Goal: Navigation & Orientation: Understand site structure

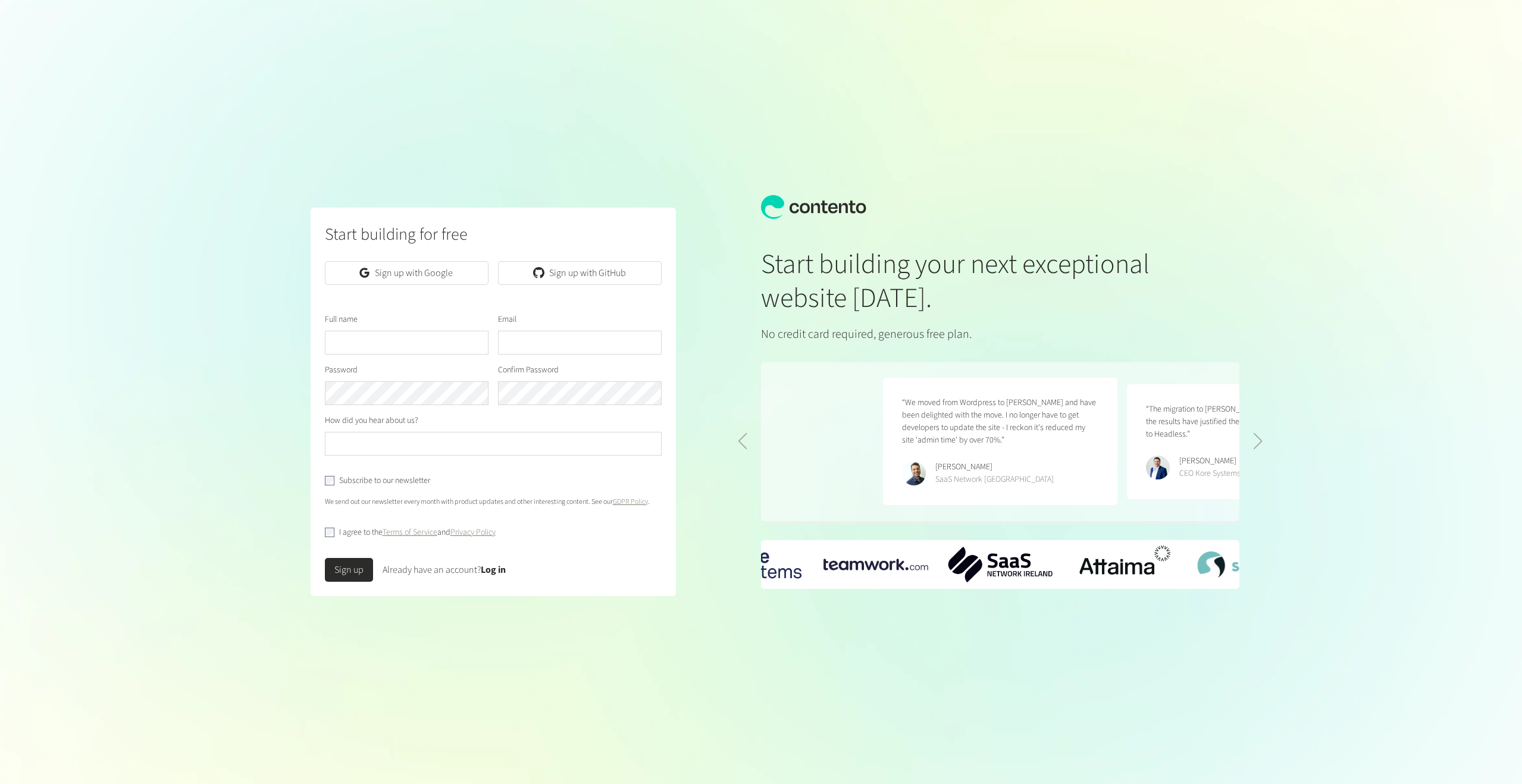
scroll to position [0, 488]
click at [503, 562] on div "Sign up Already have an account? Log in" at bounding box center [493, 564] width 337 height 33
click at [500, 569] on link "Log in" at bounding box center [493, 569] width 25 height 13
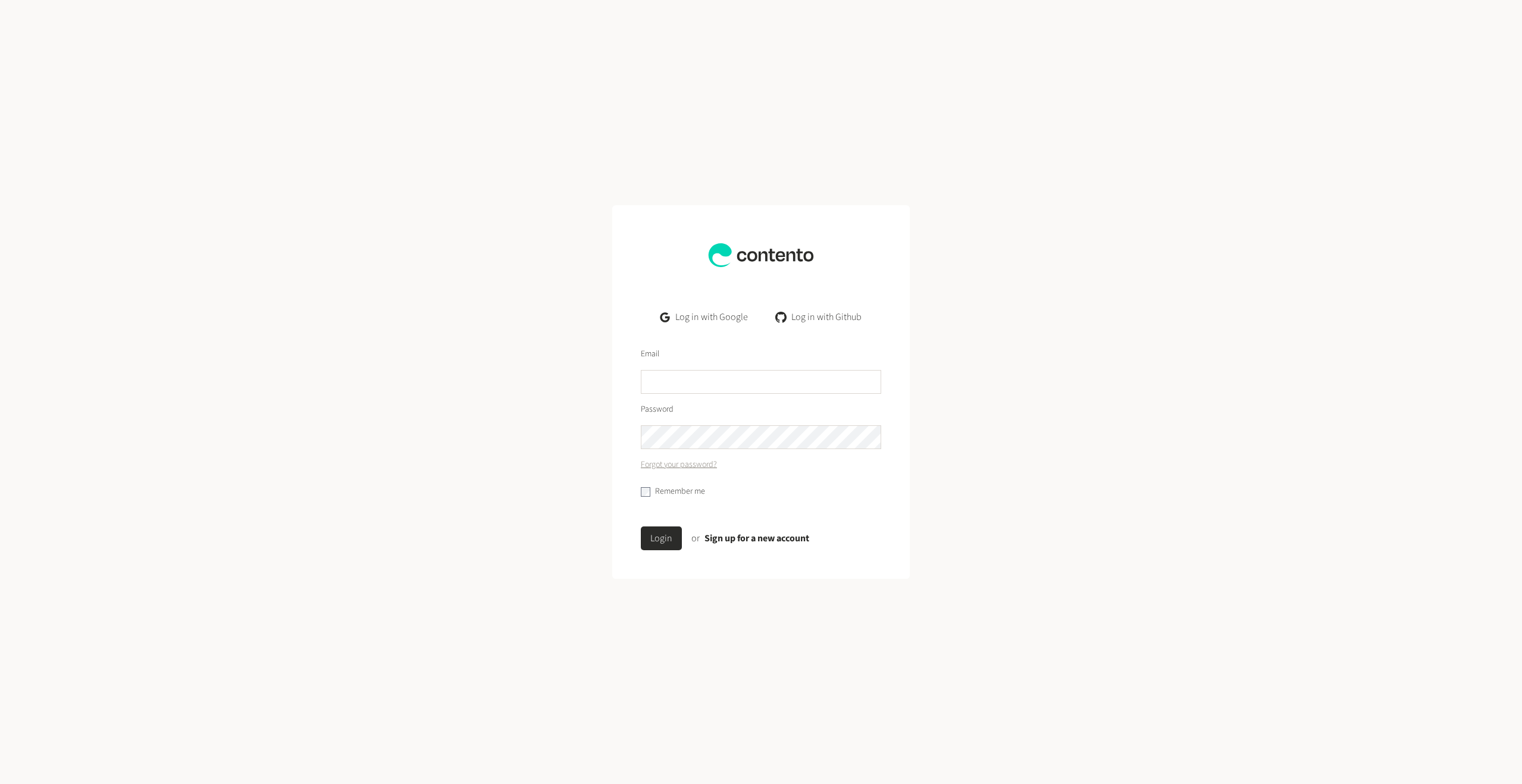
click at [734, 316] on link "Log in with Google" at bounding box center [704, 316] width 106 height 24
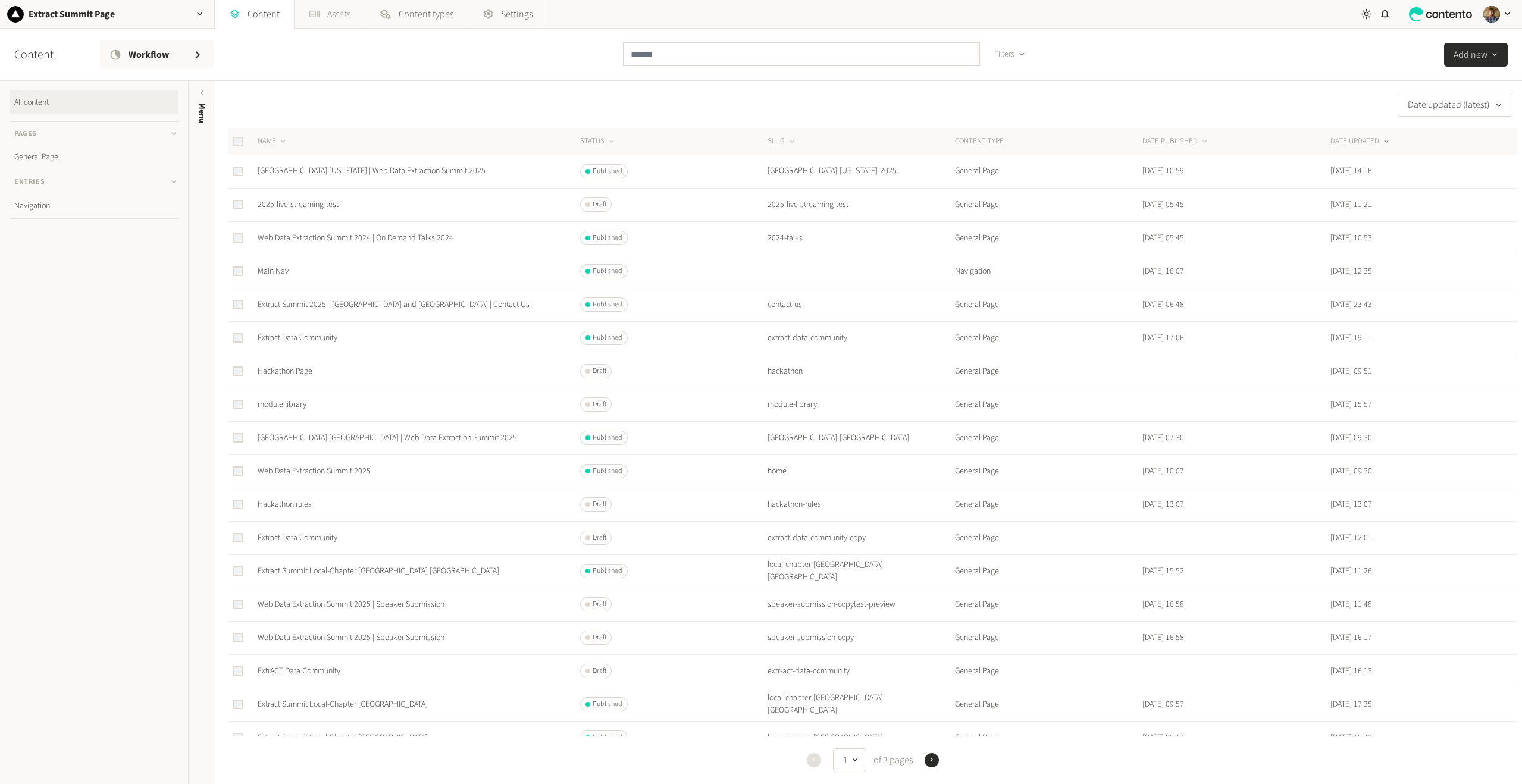
click at [324, 7] on link "Assets" at bounding box center [329, 14] width 70 height 29
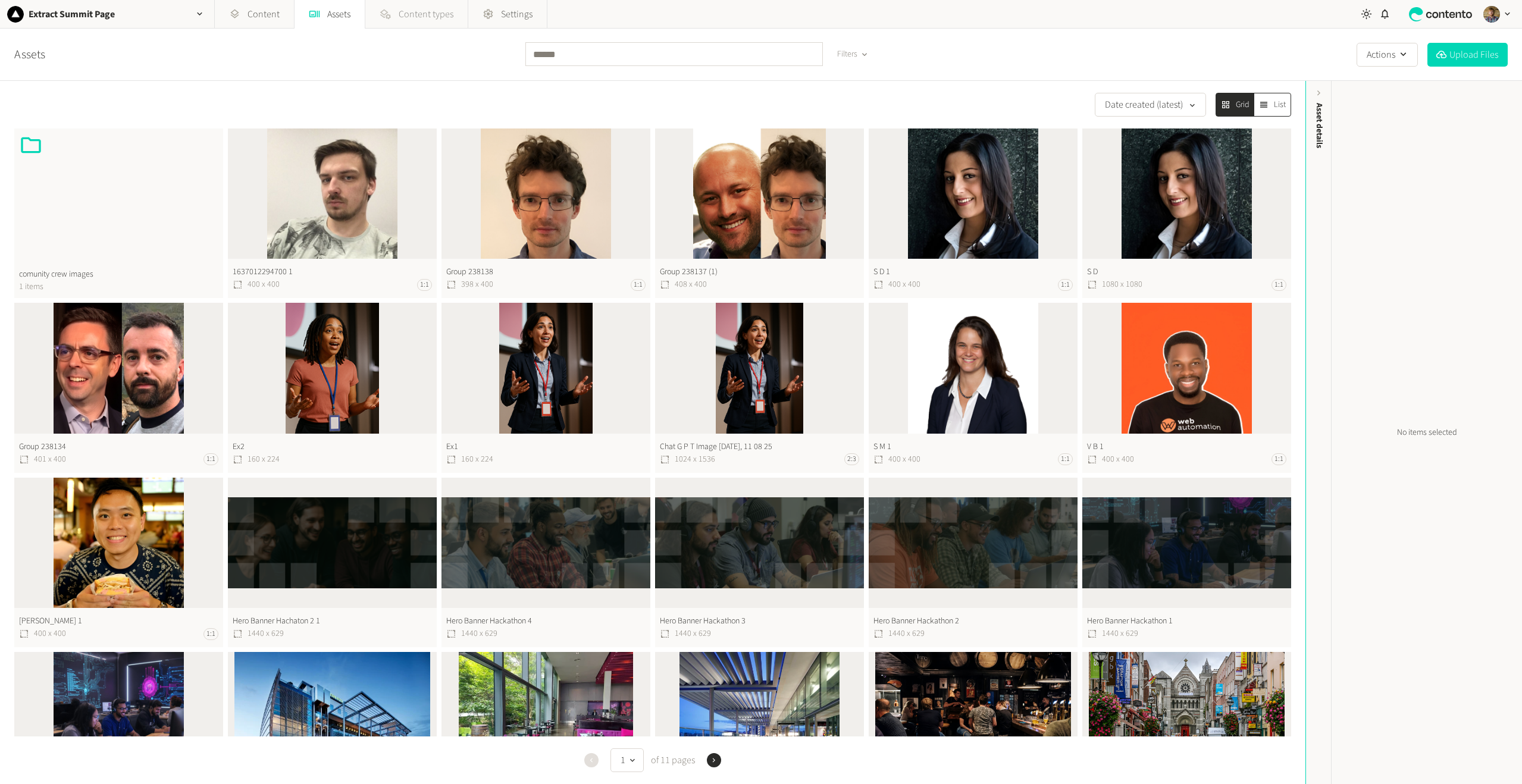
click at [401, 19] on span "Content types" at bounding box center [426, 14] width 55 height 14
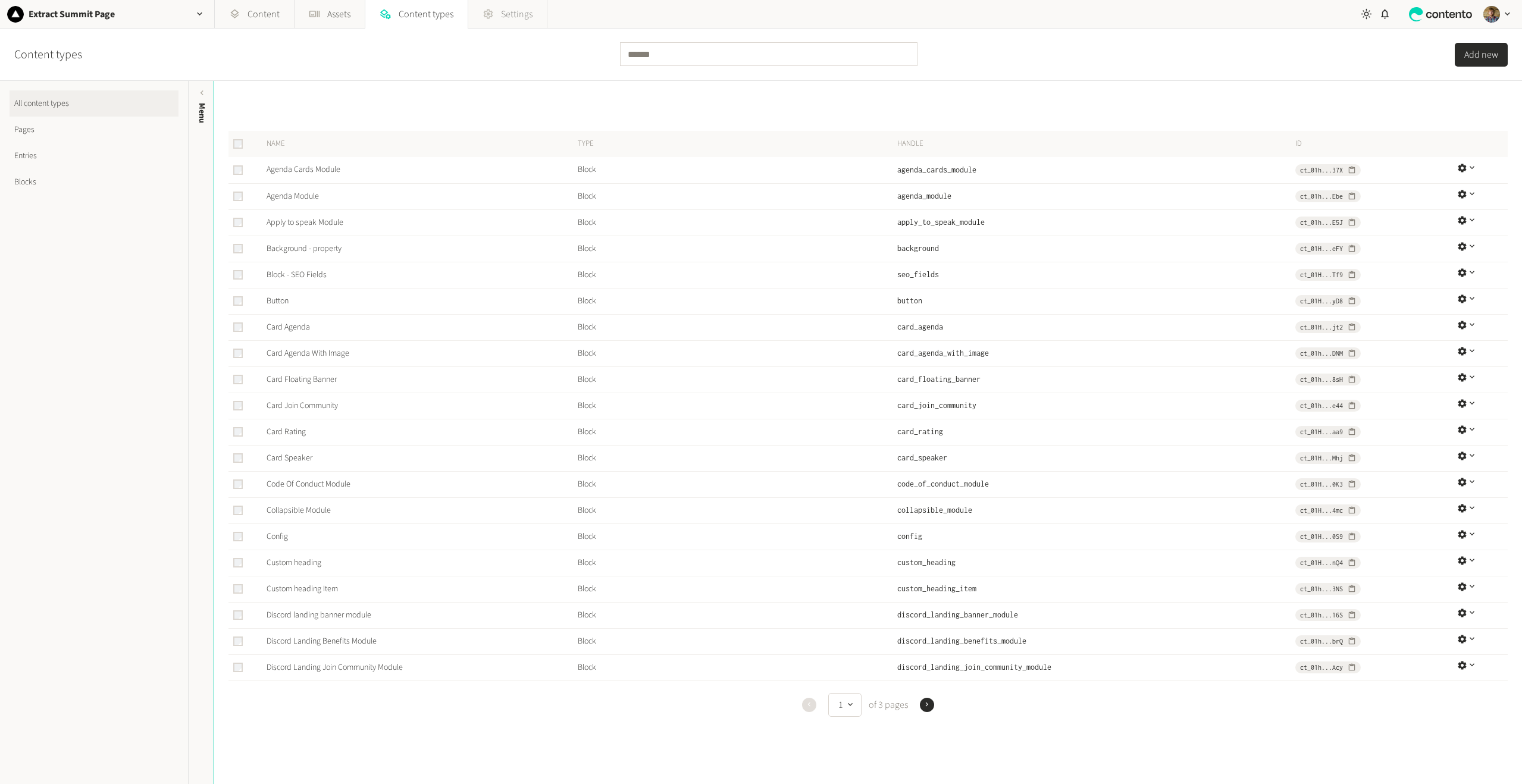
click at [497, 12] on link "Settings" at bounding box center [508, 14] width 78 height 29
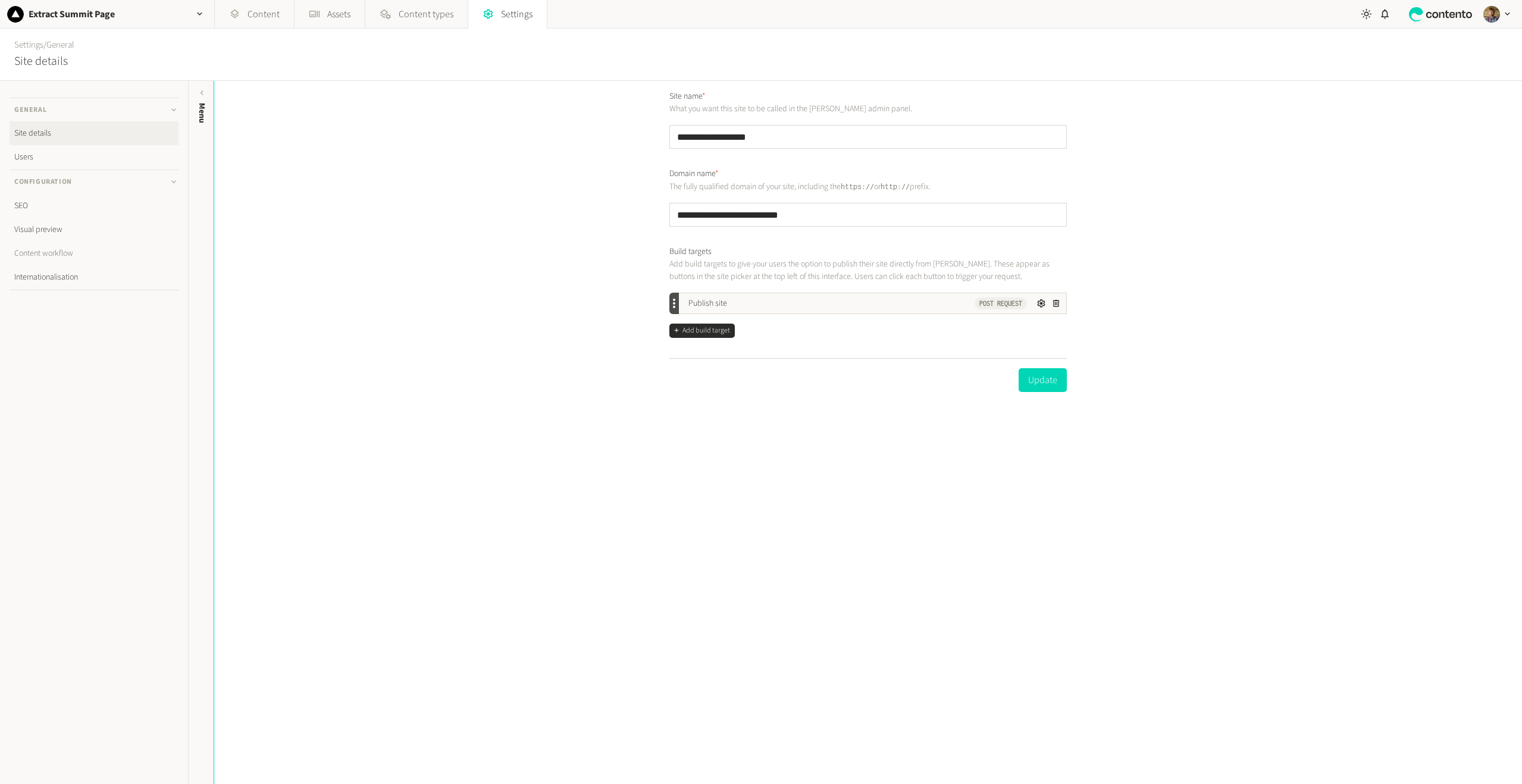
click at [43, 254] on link "Content workflow" at bounding box center [93, 253] width 169 height 24
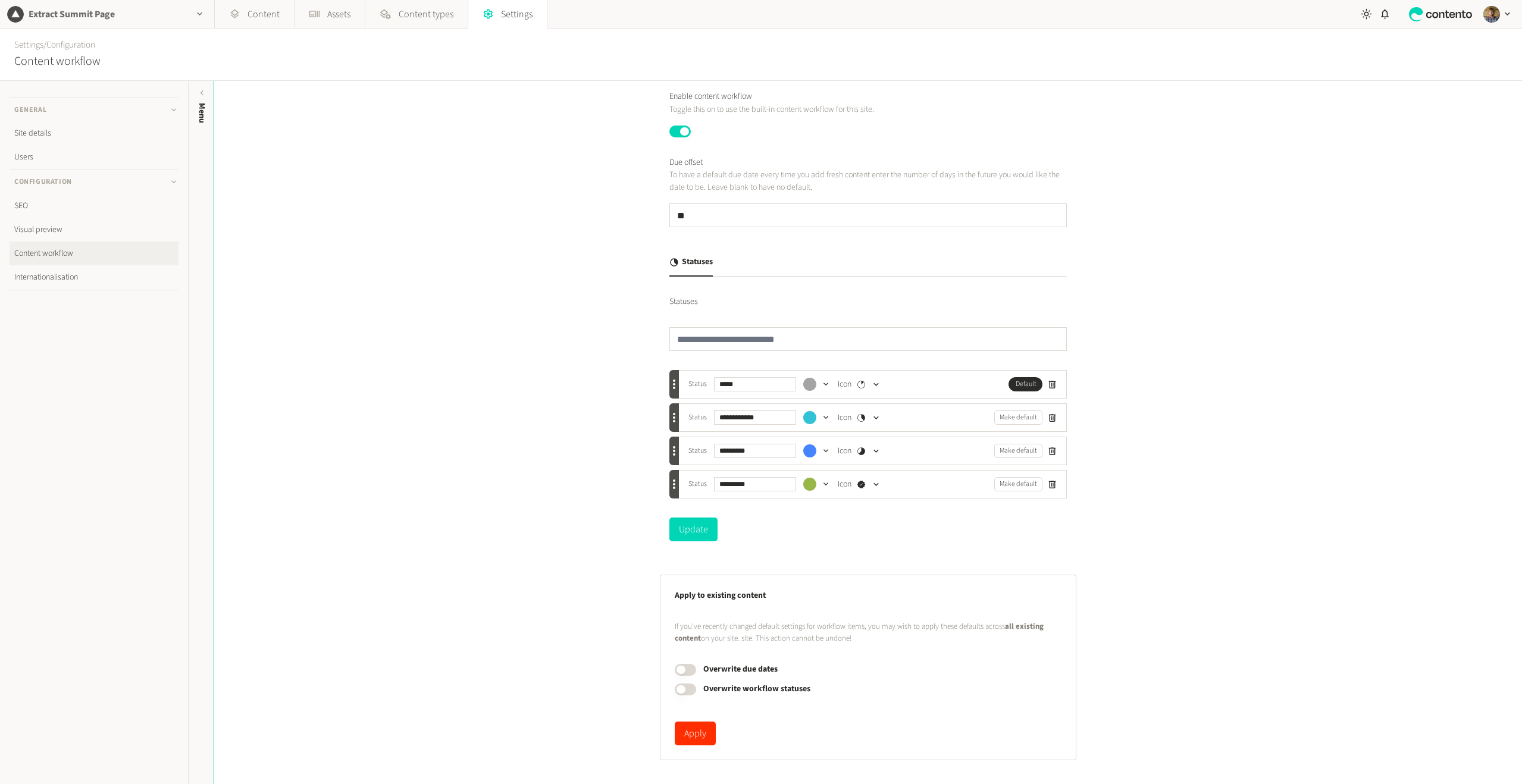
click at [197, 23] on div "button" at bounding box center [200, 14] width 29 height 28
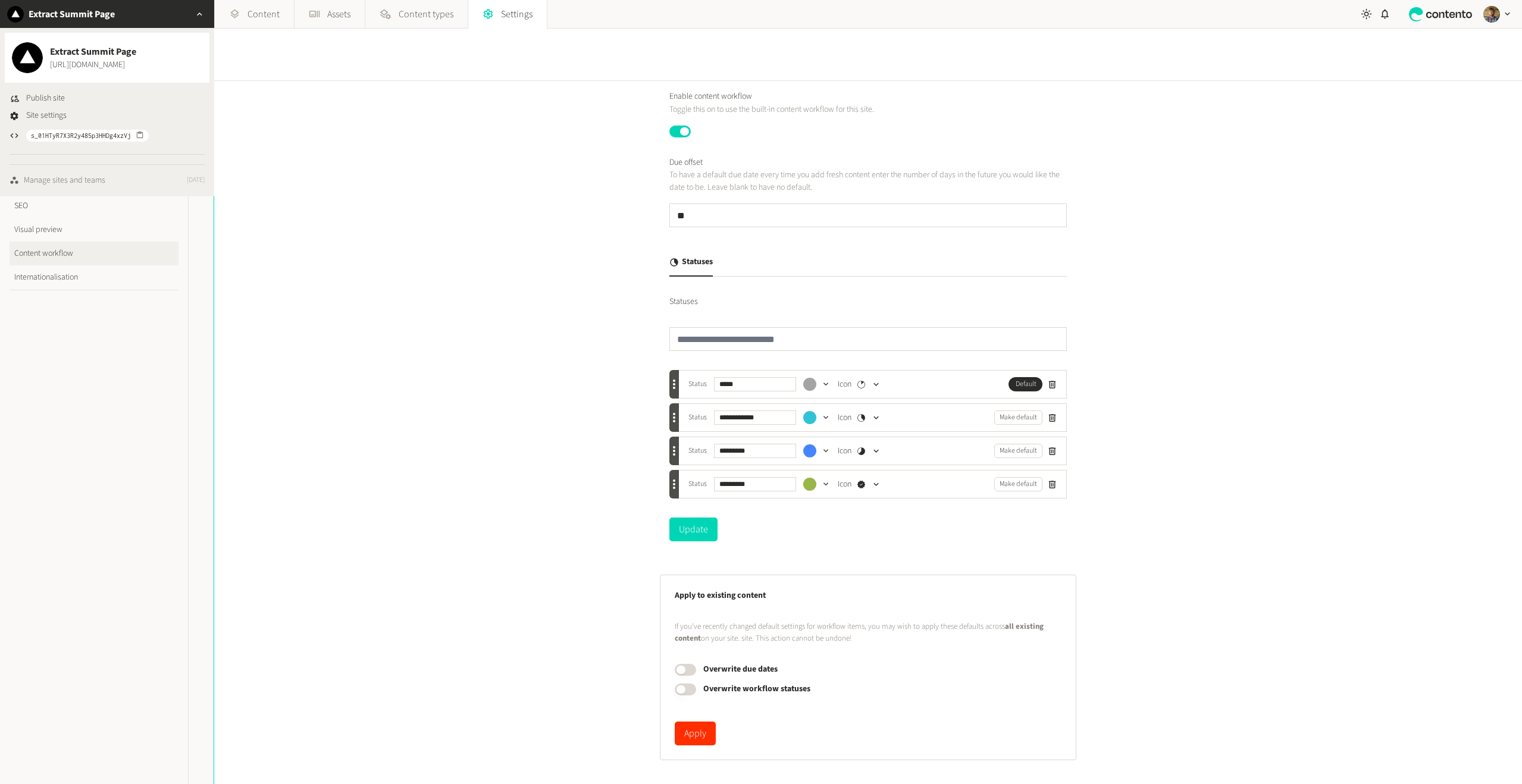
click at [82, 178] on div "Manage sites and teams" at bounding box center [64, 181] width 81 height 13
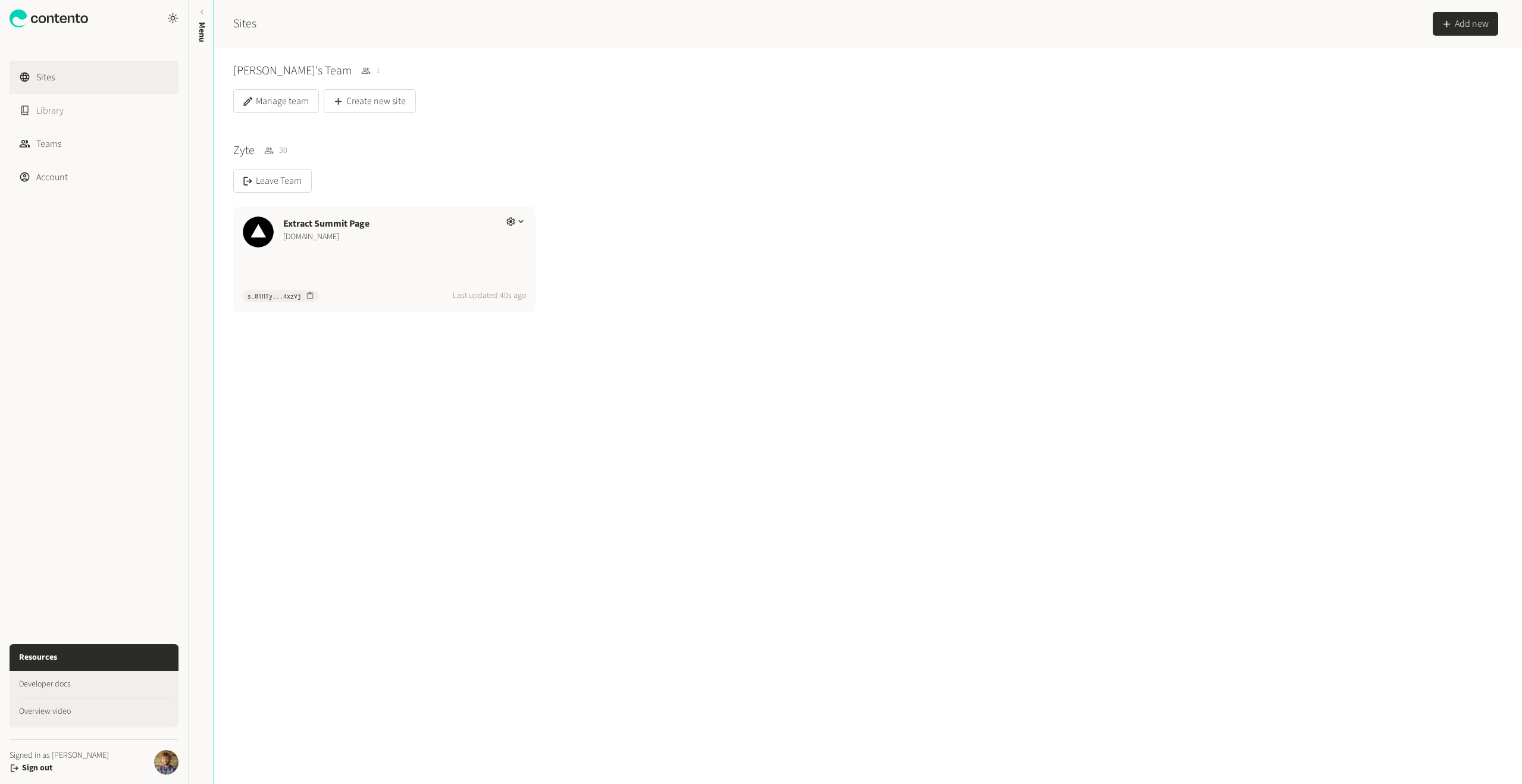
click at [53, 120] on link "Library" at bounding box center [93, 110] width 169 height 33
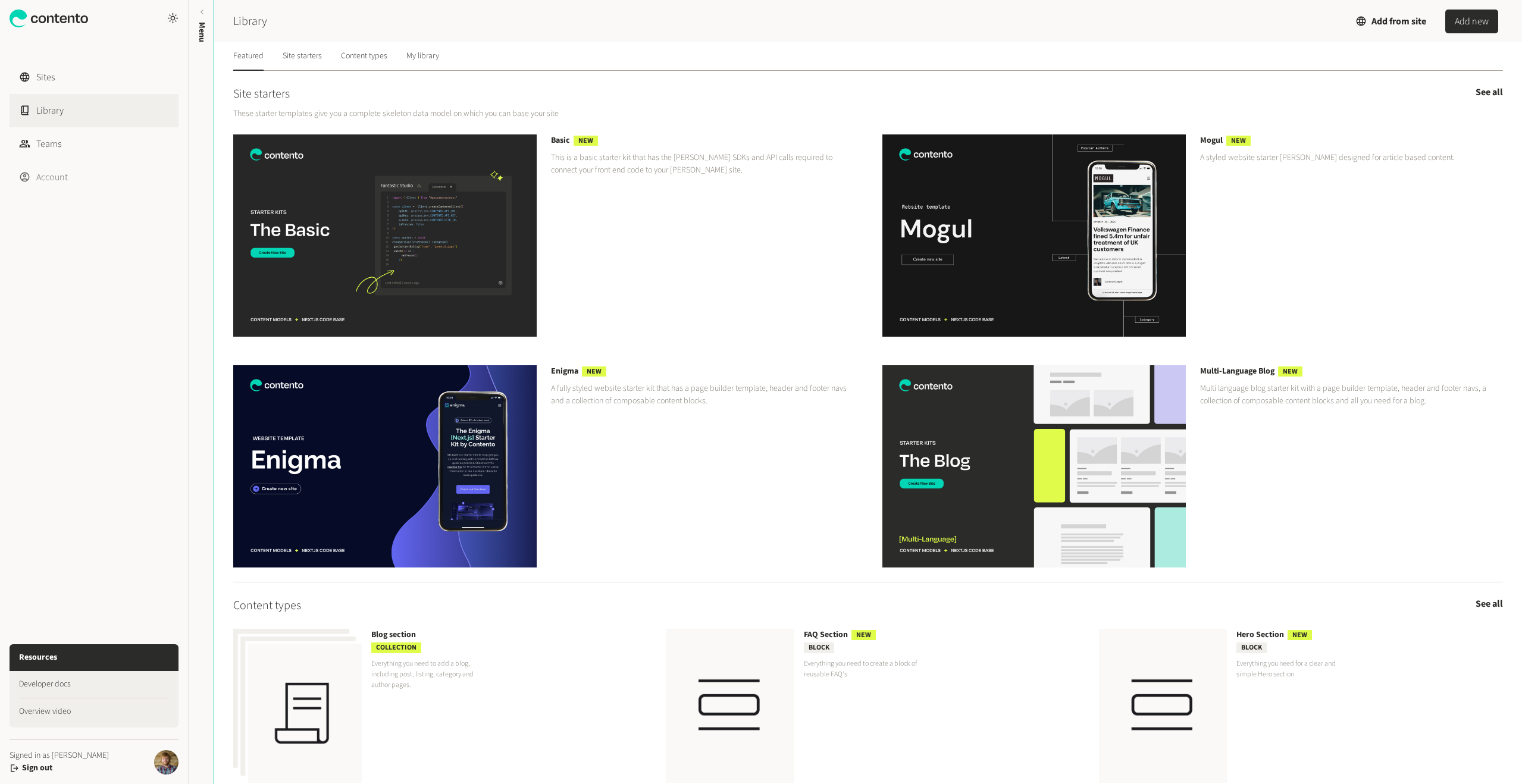
click at [59, 180] on link "Account" at bounding box center [93, 177] width 169 height 33
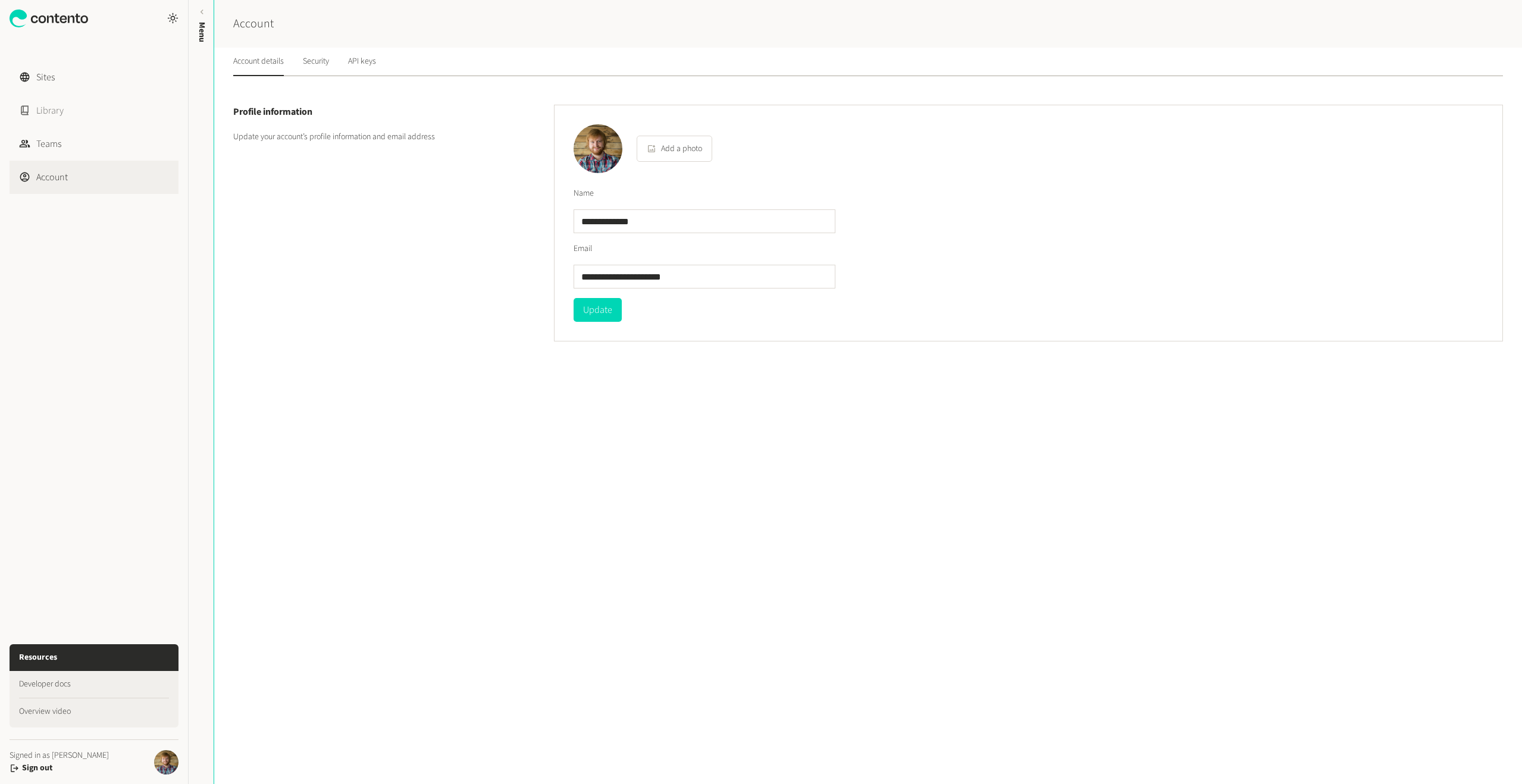
click at [62, 110] on link "Library" at bounding box center [93, 110] width 169 height 33
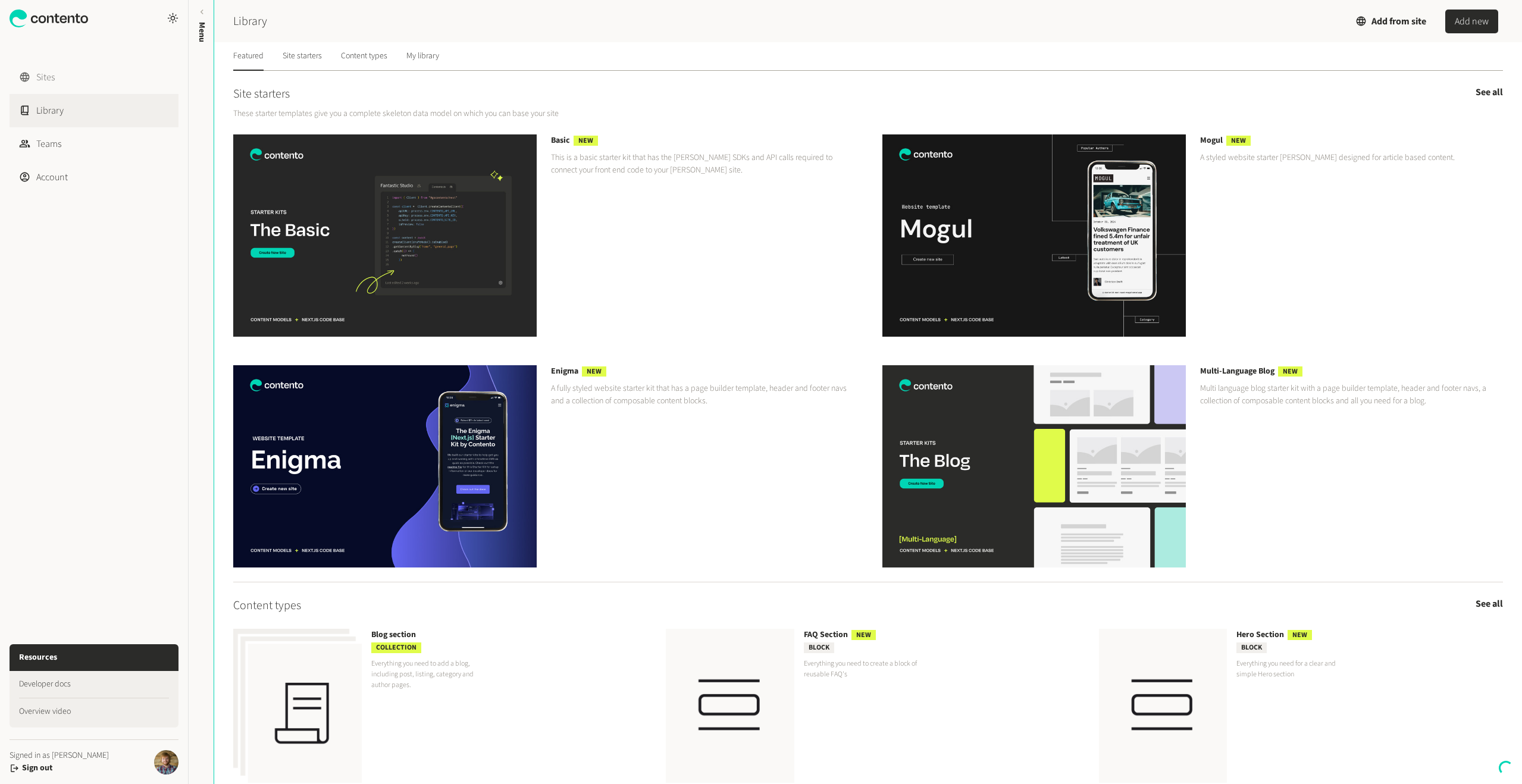
click at [53, 73] on link "Sites" at bounding box center [93, 77] width 169 height 33
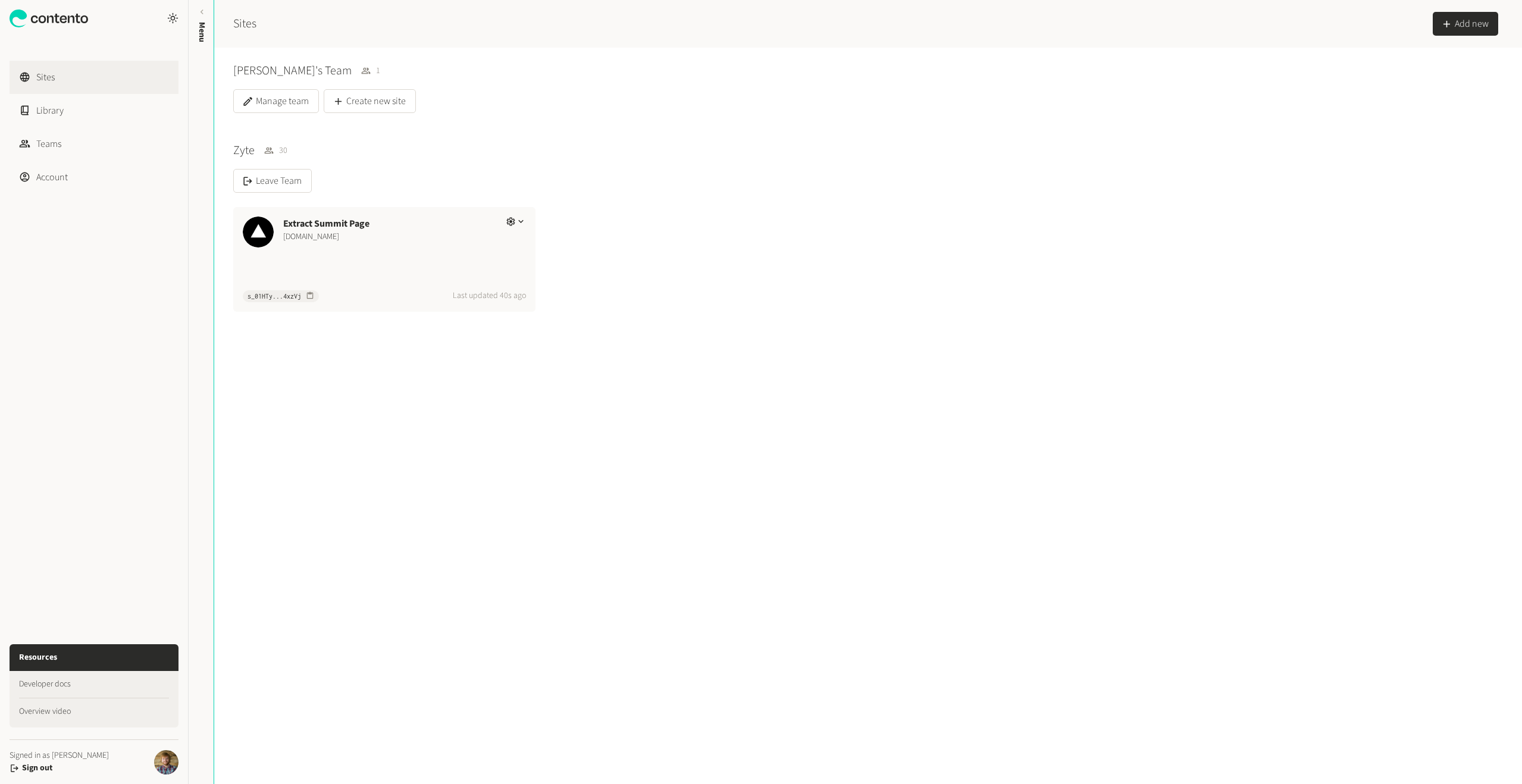
click at [509, 506] on div "[PERSON_NAME]'s Team 1 Manage team Create new site Zyte 30 Leave Team Extract S…" at bounding box center [868, 416] width 1307 height 736
